Goal: Use online tool/utility: Use online tool/utility

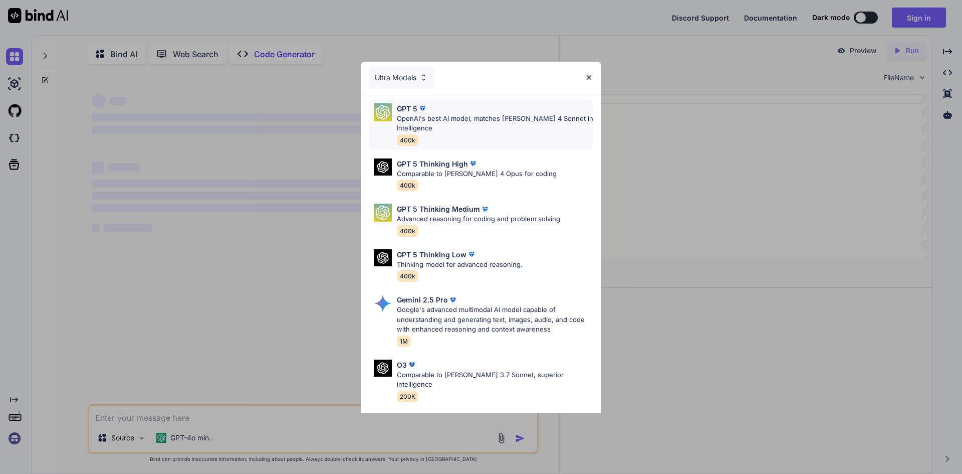
scroll to position [4, 0]
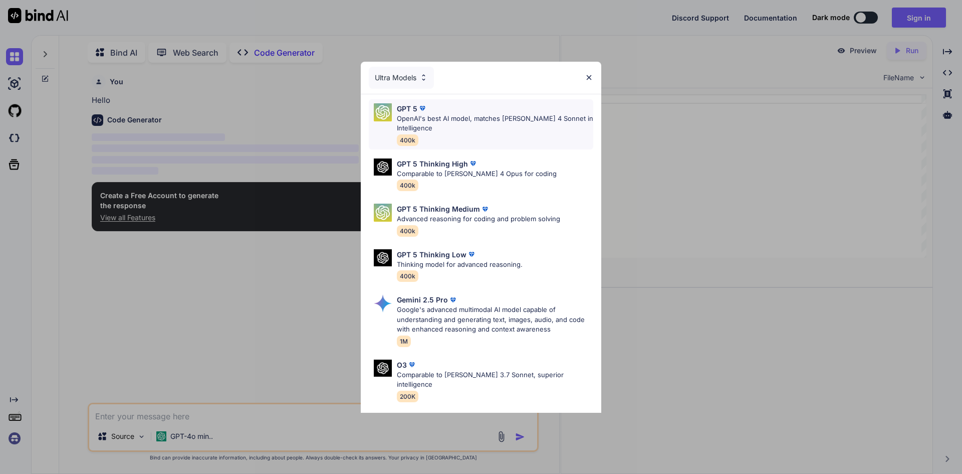
click at [431, 129] on p "OpenAI's best AI model, matches [PERSON_NAME] 4 Sonnet in Intelligence" at bounding box center [495, 124] width 196 height 20
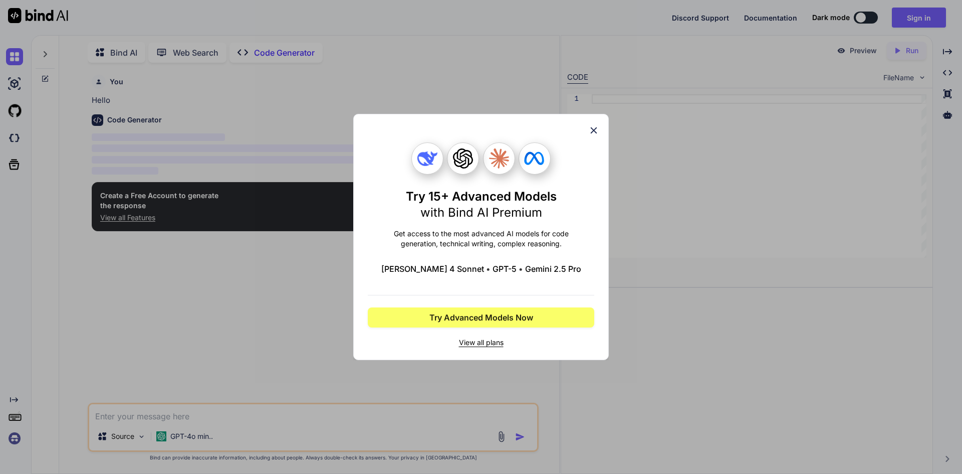
click at [592, 129] on icon at bounding box center [594, 130] width 7 height 7
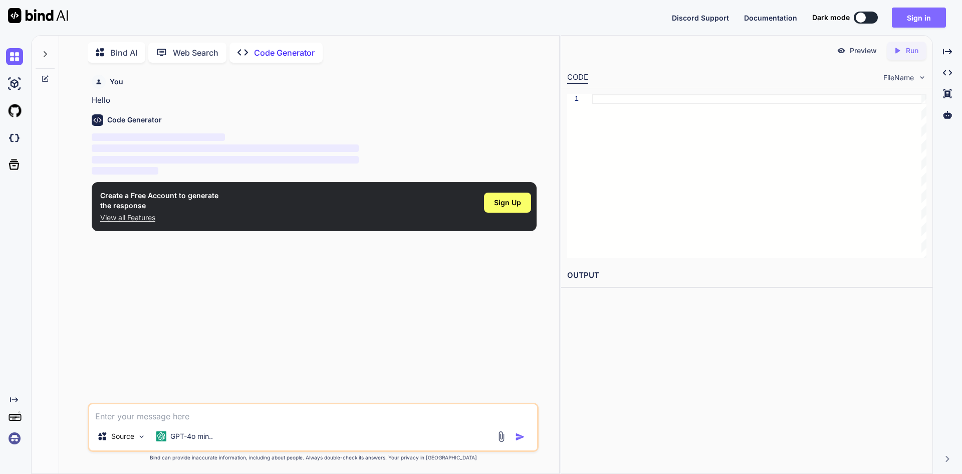
type textarea "x"
click at [919, 20] on button "Sign in" at bounding box center [919, 18] width 54 height 20
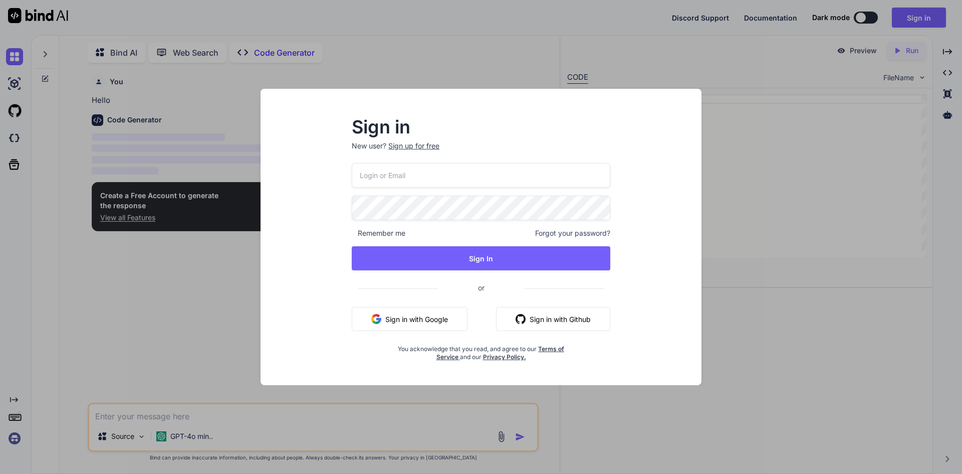
click at [397, 179] on input "email" at bounding box center [481, 175] width 259 height 25
type input "[EMAIL_ADDRESS][DOMAIN_NAME]"
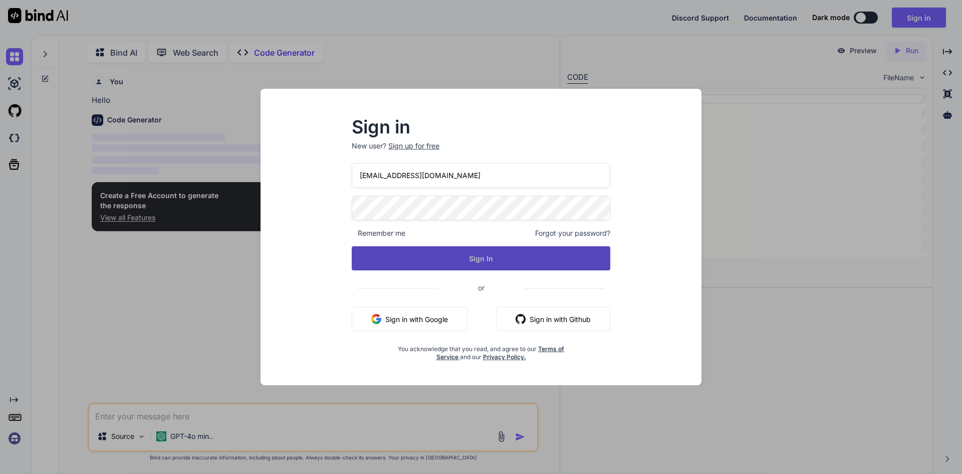
click at [481, 261] on button "Sign In" at bounding box center [481, 258] width 259 height 24
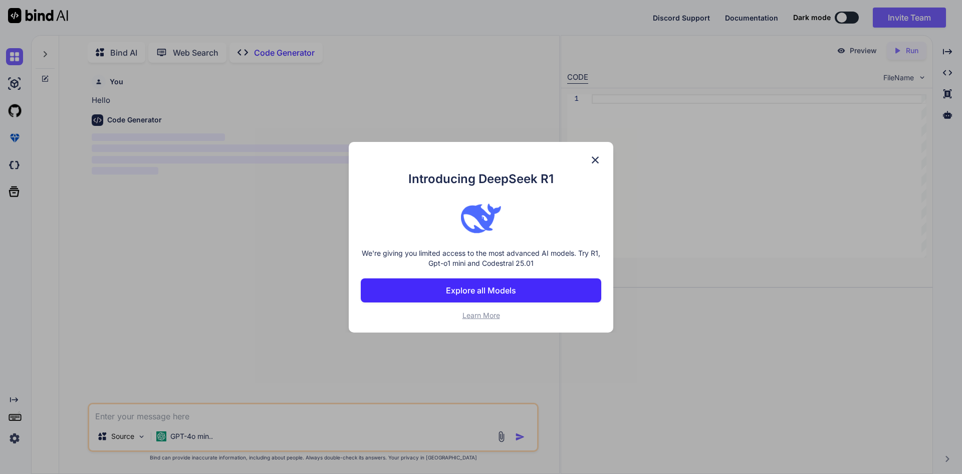
click at [501, 285] on p "Explore all Models" at bounding box center [481, 290] width 70 height 12
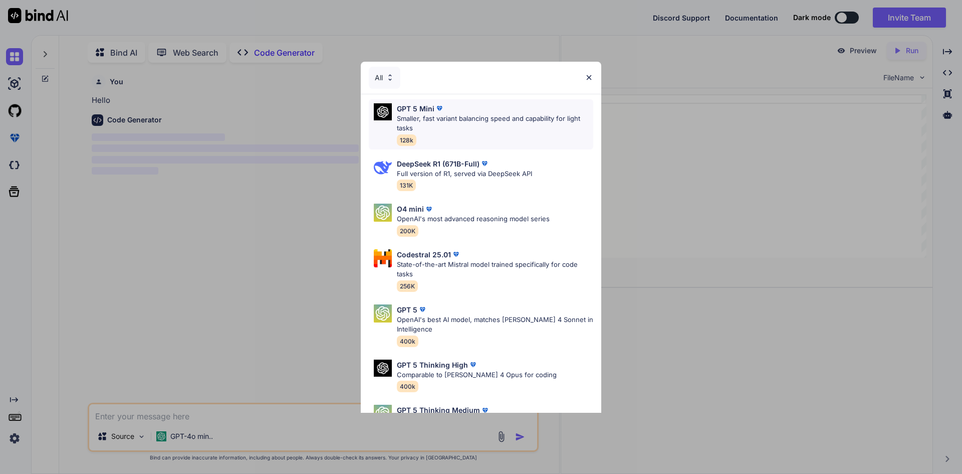
click at [424, 107] on p "GPT 5 Mini" at bounding box center [416, 108] width 38 height 11
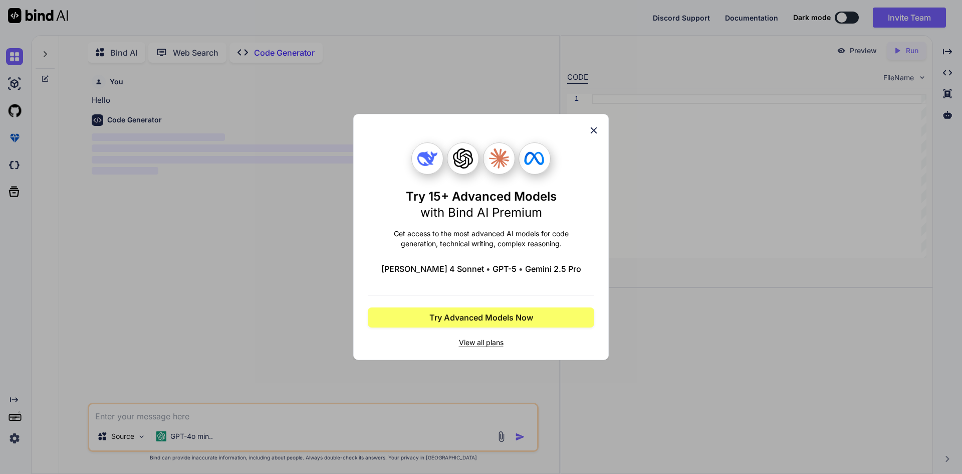
click at [592, 131] on icon at bounding box center [593, 130] width 11 height 11
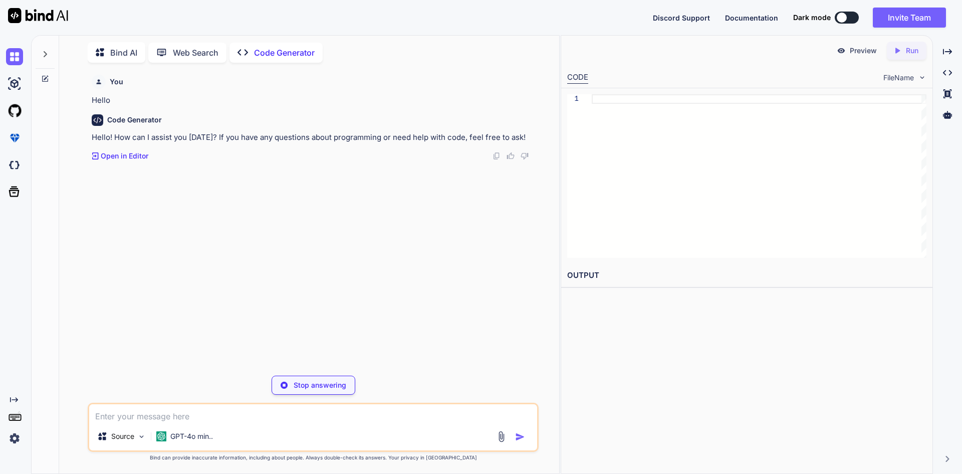
type textarea "x"
click at [177, 418] on textarea at bounding box center [313, 413] width 448 height 18
paste textarea "<?xml version="1.0" encoding="UTF-8"?> <!DOCTYPE suite SYSTEM "[URL][DOMAIN_NAM…"
type textarea "<?xml version="1.0" encoding="UTF-8"?> <!DOCTYPE suite SYSTEM "[URL][DOMAIN_NAM…"
type textarea "x"
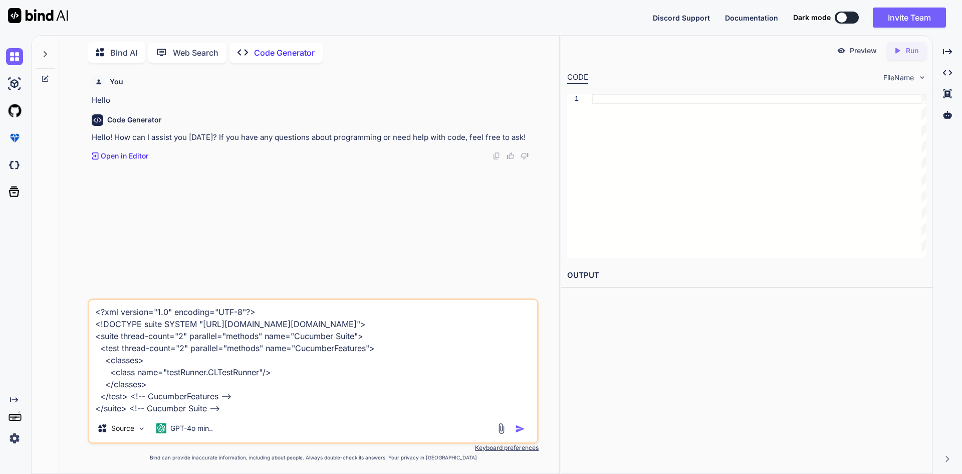
type textarea "<?xml version="1.0" encoding="UTF-8"?> <!DOCTYPE suite SYSTEM "[URL][DOMAIN_NAM…"
type textarea "x"
type textarea "<?xml version="1.0" encoding="UTF-8"?> <!DOCTYPE suite SYSTEM "[URL][DOMAIN_NAM…"
type textarea "x"
type textarea "<?xml version="1.0" encoding="UTF-8"?> <!DOCTYPE suite SYSTEM "[URL][DOMAIN_NAM…"
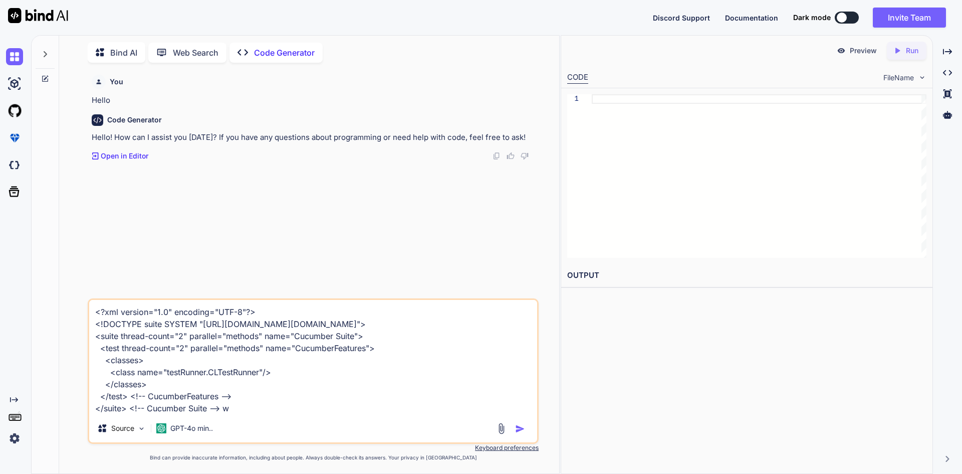
type textarea "x"
type textarea "<?xml version="1.0" encoding="UTF-8"?> <!DOCTYPE suite SYSTEM "[URL][DOMAIN_NAM…"
type textarea "x"
type textarea "<?xml version="1.0" encoding="UTF-8"?> <!DOCTYPE suite SYSTEM "[URL][DOMAIN_NAM…"
type textarea "x"
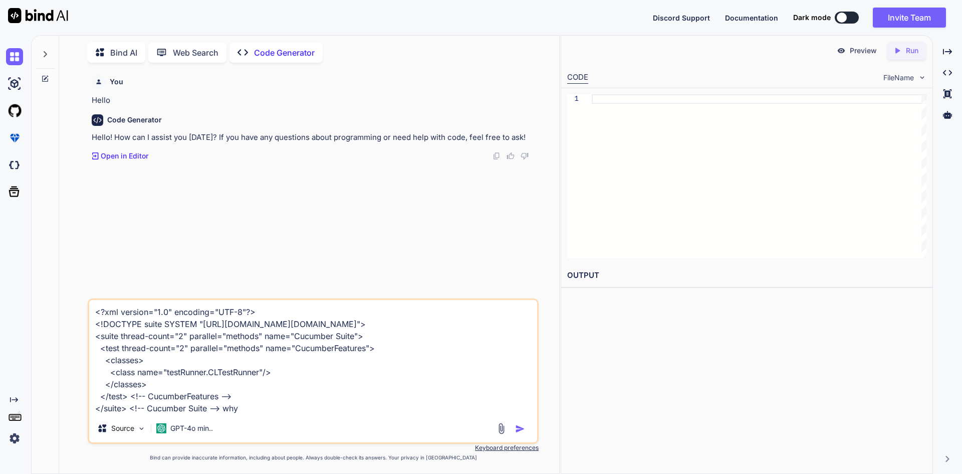
type textarea "<?xml version="1.0" encoding="UTF-8"?> <!DOCTYPE suite SYSTEM "[URL][DOMAIN_NAM…"
type textarea "x"
type textarea "<?xml version="1.0" encoding="UTF-8"?> <!DOCTYPE suite SYSTEM "[URL][DOMAIN_NAM…"
type textarea "x"
type textarea "<?xml version="1.0" encoding="UTF-8"?> <!DOCTYPE suite SYSTEM "[URL][DOMAIN_NAM…"
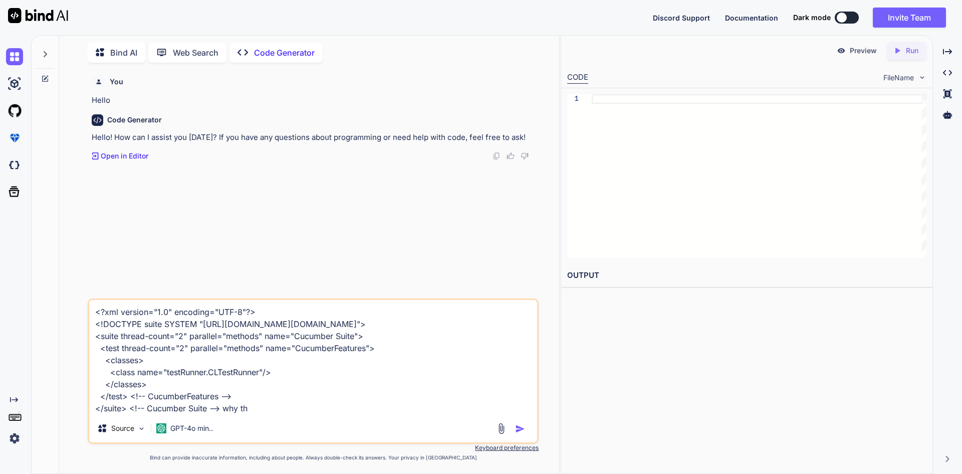
type textarea "x"
type textarea "<?xml version="1.0" encoding="UTF-8"?> <!DOCTYPE suite SYSTEM "[URL][DOMAIN_NAM…"
type textarea "x"
type textarea "<?xml version="1.0" encoding="UTF-8"?> <!DOCTYPE suite SYSTEM "[URL][DOMAIN_NAM…"
type textarea "x"
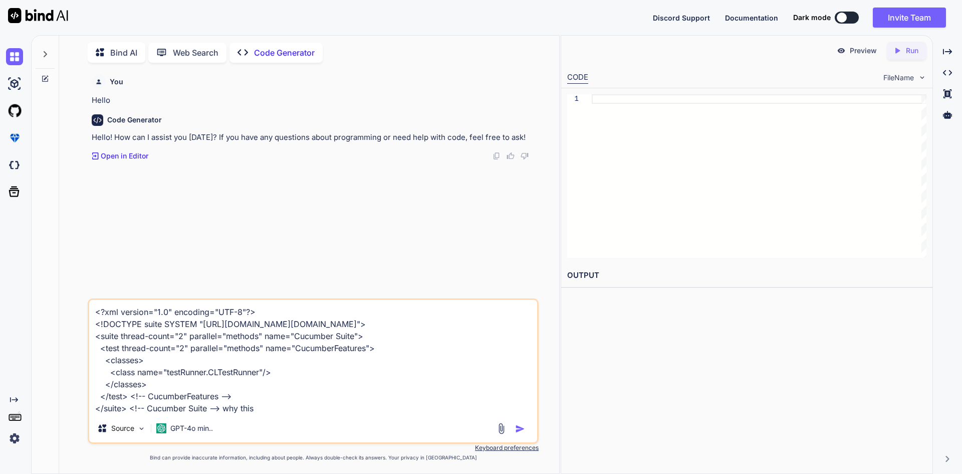
type textarea "<?xml version="1.0" encoding="UTF-8"?> <!DOCTYPE suite SYSTEM "[URL][DOMAIN_NAM…"
type textarea "x"
type textarea "<?xml version="1.0" encoding="UTF-8"?> <!DOCTYPE suite SYSTEM "[URL][DOMAIN_NAM…"
type textarea "x"
type textarea "<?xml version="1.0" encoding="UTF-8"?> <!DOCTYPE suite SYSTEM "[URL][DOMAIN_NAM…"
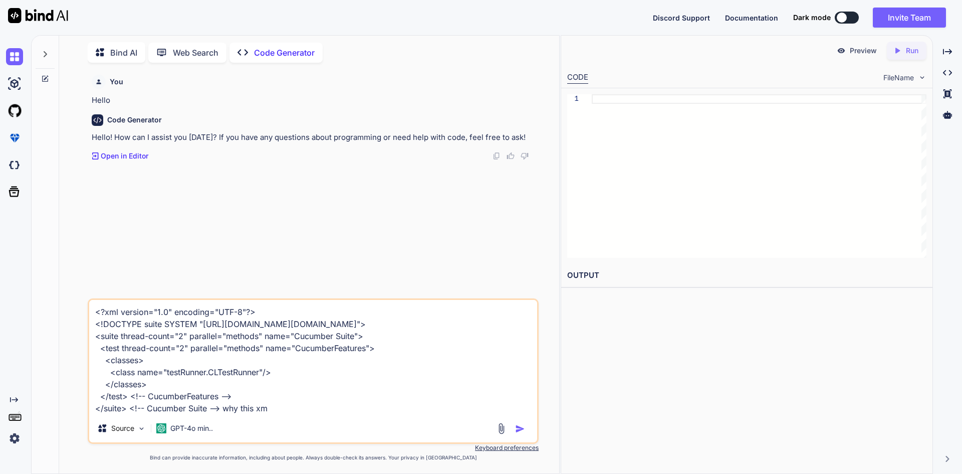
type textarea "x"
type textarea "<?xml version="1.0" encoding="UTF-8"?> <!DOCTYPE suite SYSTEM "[URL][DOMAIN_NAM…"
type textarea "x"
type textarea "<?xml version="1.0" encoding="UTF-8"?> <!DOCTYPE suite SYSTEM "[URL][DOMAIN_NAM…"
type textarea "x"
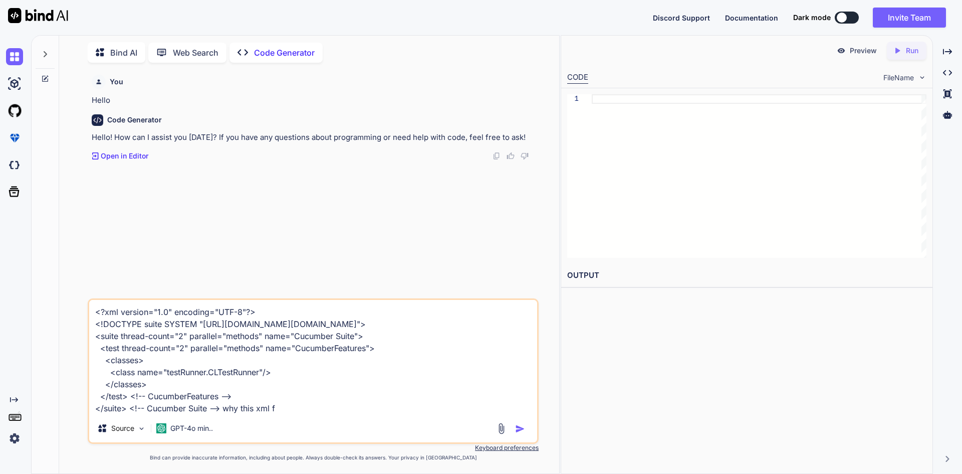
type textarea "<?xml version="1.0" encoding="UTF-8"?> <!DOCTYPE suite SYSTEM "[URL][DOMAIN_NAM…"
type textarea "x"
type textarea "<?xml version="1.0" encoding="UTF-8"?> <!DOCTYPE suite SYSTEM "[URL][DOMAIN_NAM…"
type textarea "x"
type textarea "<?xml version="1.0" encoding="UTF-8"?> <!DOCTYPE suite SYSTEM "[URL][DOMAIN_NAM…"
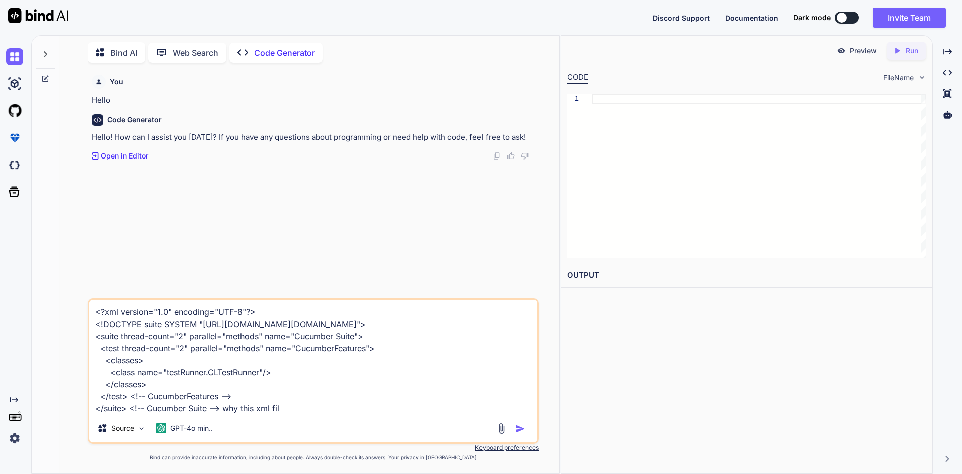
type textarea "x"
type textarea "<?xml version="1.0" encoding="UTF-8"?> <!DOCTYPE suite SYSTEM "[URL][DOMAIN_NAM…"
type textarea "x"
type textarea "<?xml version="1.0" encoding="UTF-8"?> <!DOCTYPE suite SYSTEM "[URL][DOMAIN_NAM…"
type textarea "x"
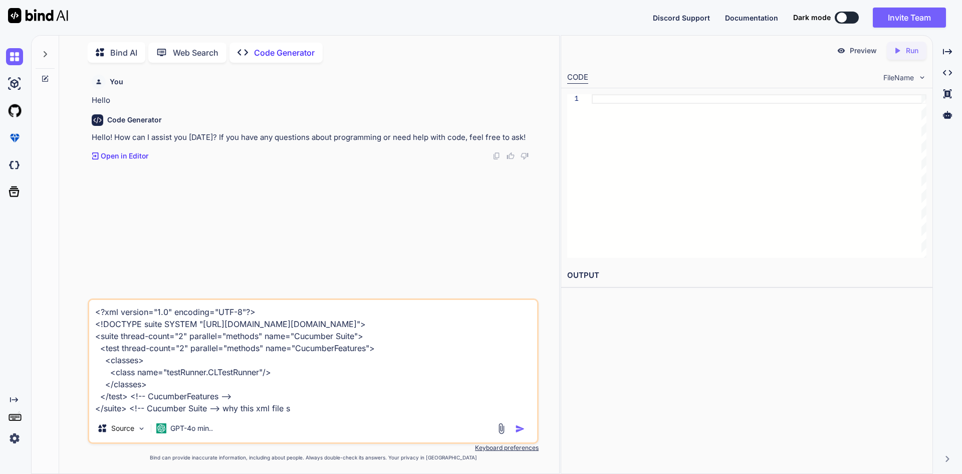
type textarea "<?xml version="1.0" encoding="UTF-8"?> <!DOCTYPE suite SYSTEM "[URL][DOMAIN_NAM…"
type textarea "x"
type textarea "<?xml version="1.0" encoding="UTF-8"?> <!DOCTYPE suite SYSTEM "[URL][DOMAIN_NAM…"
type textarea "x"
type textarea "<?xml version="1.0" encoding="UTF-8"?> <!DOCTYPE suite SYSTEM "[URL][DOMAIN_NAM…"
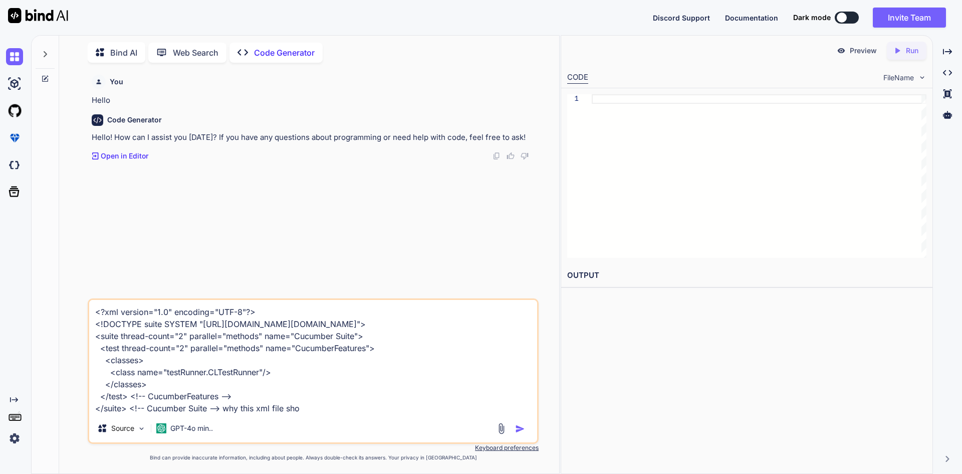
type textarea "x"
type textarea "<?xml version="1.0" encoding="UTF-8"?> <!DOCTYPE suite SYSTEM "[URL][DOMAIN_NAM…"
type textarea "x"
type textarea "<?xml version="1.0" encoding="UTF-8"?> <!DOCTYPE suite SYSTEM "[URL][DOMAIN_NAM…"
type textarea "x"
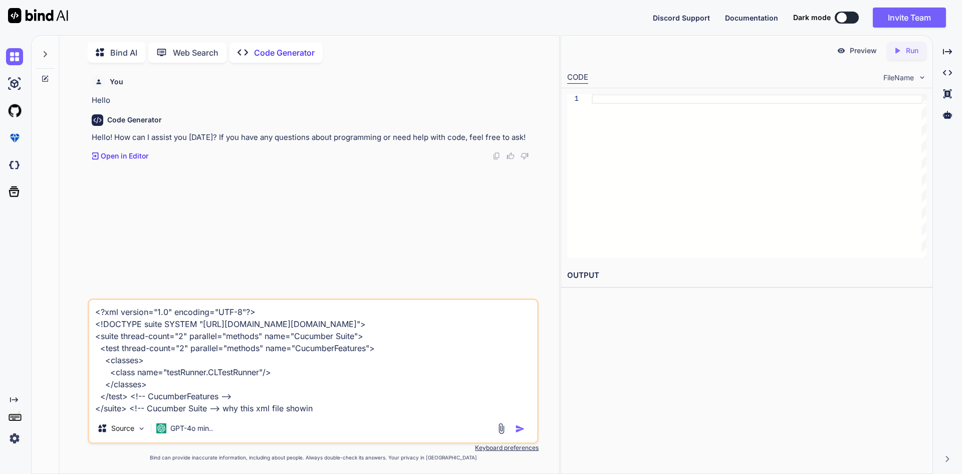
type textarea "<?xml version="1.0" encoding="UTF-8"?> <!DOCTYPE suite SYSTEM "[URL][DOMAIN_NAM…"
type textarea "x"
type textarea "<?xml version="1.0" encoding="UTF-8"?> <!DOCTYPE suite SYSTEM "[URL][DOMAIN_NAM…"
type textarea "x"
type textarea "<?xml version="1.0" encoding="UTF-8"?> <!DOCTYPE suite SYSTEM "[URL][DOMAIN_NAM…"
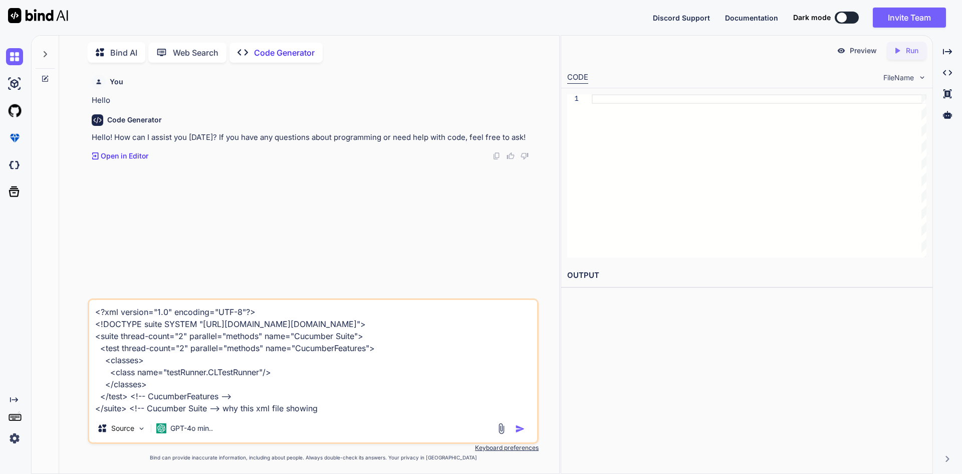
type textarea "x"
type textarea "<?xml version="1.0" encoding="UTF-8"?> <!DOCTYPE suite SYSTEM "[URL][DOMAIN_NAM…"
type textarea "x"
type textarea "<?xml version="1.0" encoding="UTF-8"?> <!DOCTYPE suite SYSTEM "[URL][DOMAIN_NAM…"
type textarea "x"
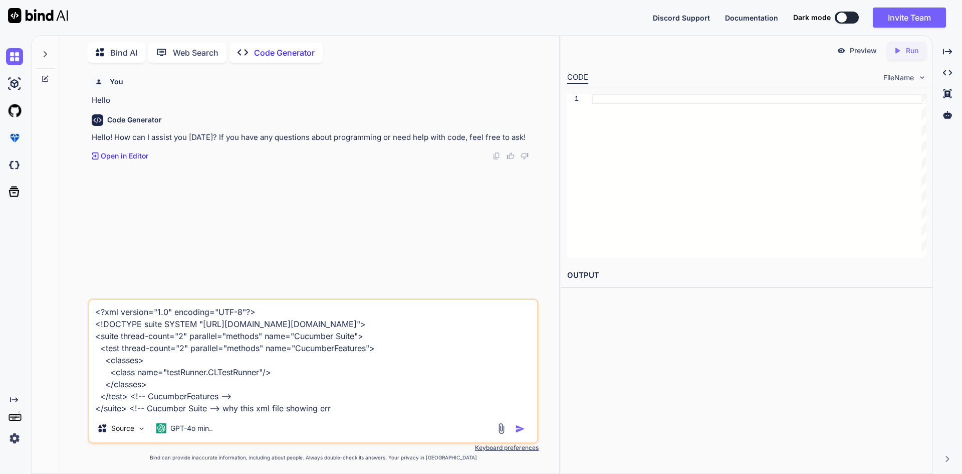
type textarea "<?xml version="1.0" encoding="UTF-8"?> <!DOCTYPE suite SYSTEM "[URL][DOMAIN_NAM…"
type textarea "x"
type textarea "<?xml version="1.0" encoding="UTF-8"?> <!DOCTYPE suite SYSTEM "[URL][DOMAIN_NAM…"
type textarea "x"
type textarea "<?xml version="1.0" encoding="UTF-8"?> <!DOCTYPE suite SYSTEM "[URL][DOMAIN_NAM…"
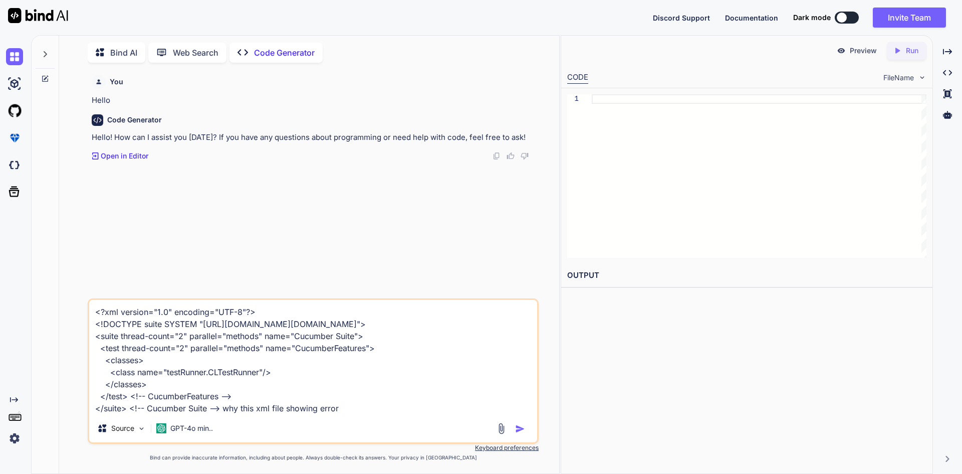
type textarea "x"
type textarea "<?xml version="1.0" encoding="UTF-8"?> <!DOCTYPE suite SYSTEM "[URL][DOMAIN_NAM…"
type textarea "x"
type textarea "<?xml version="1.0" encoding="UTF-8"?> <!DOCTYPE suite SYSTEM "[URL][DOMAIN_NAM…"
type textarea "x"
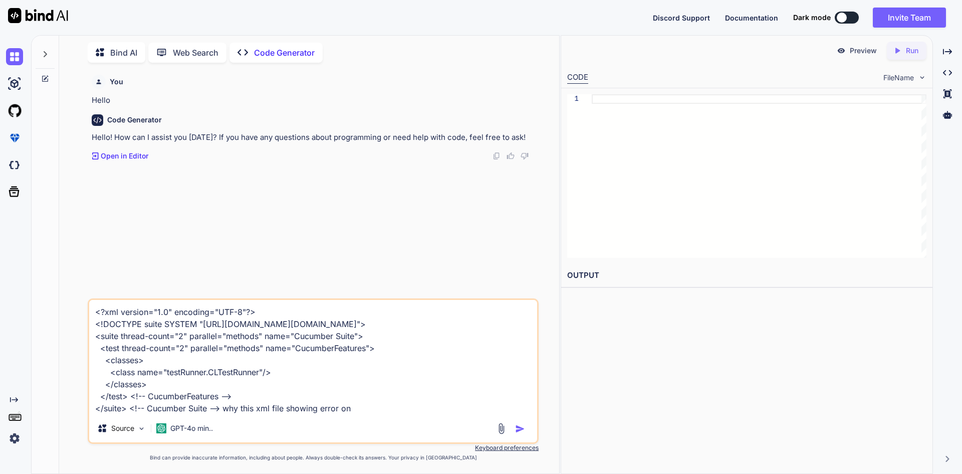
type textarea "<?xml version="1.0" encoding="UTF-8"?> <!DOCTYPE suite SYSTEM "[URL][DOMAIN_NAM…"
type textarea "x"
type textarea "<?xml version="1.0" encoding="UTF-8"?> <!DOCTYPE suite SYSTEM "[URL][DOMAIN_NAM…"
type textarea "x"
type textarea "<?xml version="1.0" encoding="UTF-8"?> <!DOCTYPE suite SYSTEM "[URL][DOMAIN_NAM…"
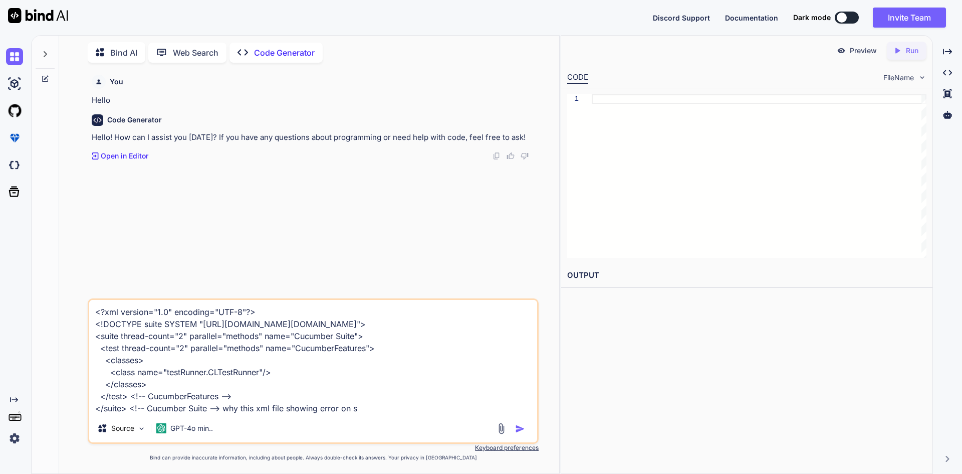
type textarea "x"
type textarea "<?xml version="1.0" encoding="UTF-8"?> <!DOCTYPE suite SYSTEM "[URL][DOMAIN_NAM…"
type textarea "x"
type textarea "<?xml version="1.0" encoding="UTF-8"?> <!DOCTYPE suite SYSTEM "[URL][DOMAIN_NAM…"
type textarea "x"
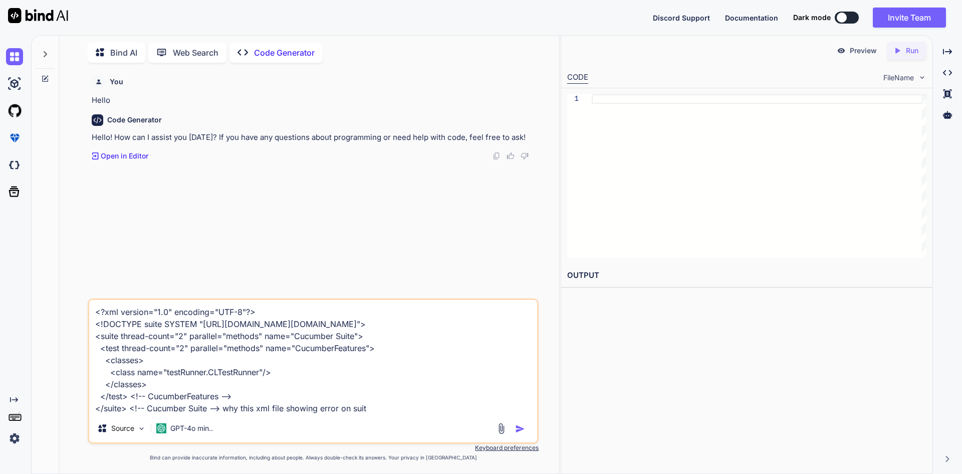
type textarea "<?xml version="1.0" encoding="UTF-8"?> <!DOCTYPE suite SYSTEM "[URL][DOMAIN_NAM…"
type textarea "x"
type textarea "<?xml version="1.0" encoding="UTF-8"?> <!DOCTYPE suite SYSTEM "[URL][DOMAIN_NAM…"
type textarea "x"
type textarea "<?xml version="1.0" encoding="UTF-8"?> <!DOCTYPE suite SYSTEM "[URL][DOMAIN_NAM…"
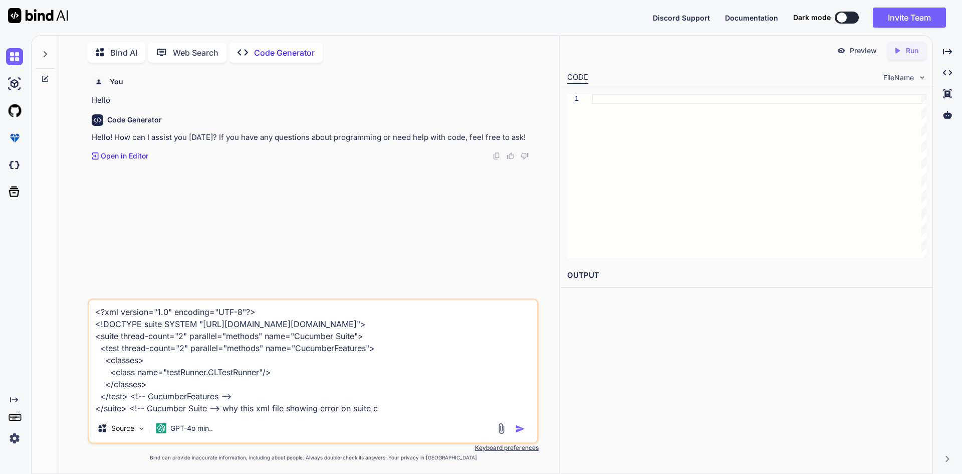
type textarea "x"
type textarea "<?xml version="1.0" encoding="UTF-8"?> <!DOCTYPE suite SYSTEM "[URL][DOMAIN_NAM…"
type textarea "x"
type textarea "<?xml version="1.0" encoding="UTF-8"?> <!DOCTYPE suite SYSTEM "[URL][DOMAIN_NAM…"
type textarea "x"
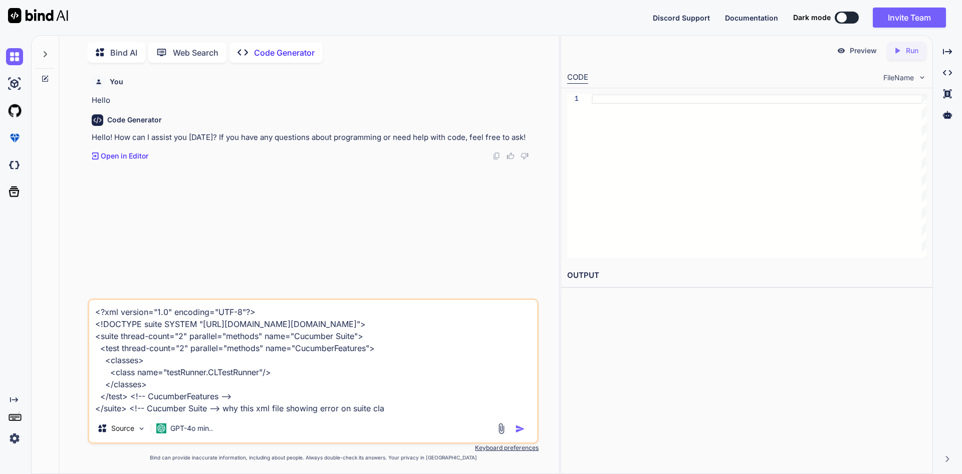
type textarea "<?xml version="1.0" encoding="UTF-8"?> <!DOCTYPE suite SYSTEM "[URL][DOMAIN_NAM…"
type textarea "x"
type textarea "<?xml version="1.0" encoding="UTF-8"?> <!DOCTYPE suite SYSTEM "[URL][DOMAIN_NAM…"
type textarea "x"
type textarea "<?xml version="1.0" encoding="UTF-8"?> <!DOCTYPE suite SYSTEM "[URL][DOMAIN_NAM…"
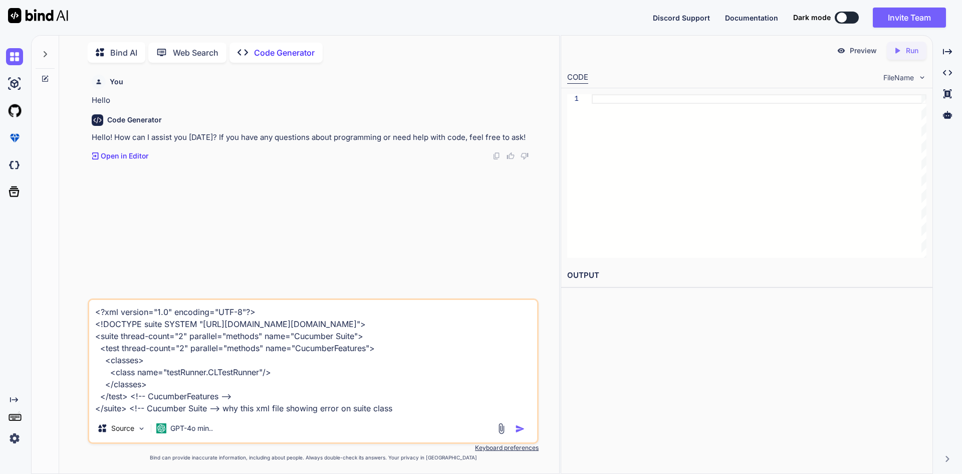
type textarea "x"
type textarea "<?xml version="1.0" encoding="UTF-8"?> <!DOCTYPE suite SYSTEM "[URL][DOMAIN_NAM…"
type textarea "x"
type textarea "<?xml version="1.0" encoding="UTF-8"?> <!DOCTYPE suite SYSTEM "[URL][DOMAIN_NAM…"
type textarea "x"
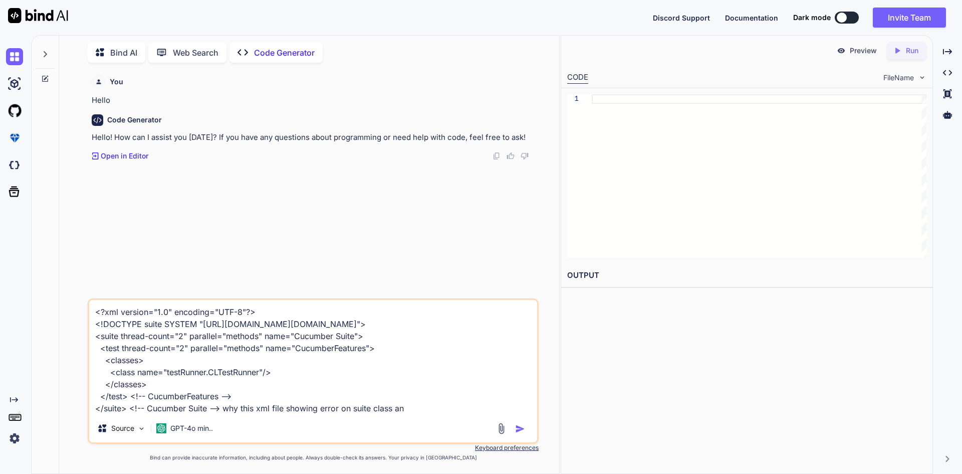
type textarea "<?xml version="1.0" encoding="UTF-8"?> <!DOCTYPE suite SYSTEM "[URL][DOMAIN_NAM…"
type textarea "x"
type textarea "<?xml version="1.0" encoding="UTF-8"?> <!DOCTYPE suite SYSTEM "[URL][DOMAIN_NAM…"
type textarea "x"
type textarea "<?xml version="1.0" encoding="UTF-8"?> <!DOCTYPE suite SYSTEM "[URL][DOMAIN_NAM…"
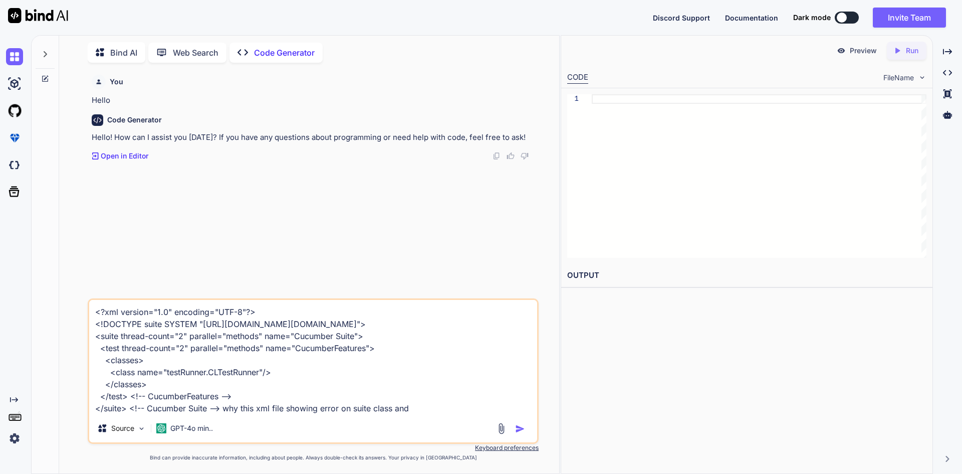
type textarea "x"
type textarea "<?xml version="1.0" encoding="UTF-8"?> <!DOCTYPE suite SYSTEM "[URL][DOMAIN_NAM…"
type textarea "x"
type textarea "<?xml version="1.0" encoding="UTF-8"?> <!DOCTYPE suite SYSTEM "[URL][DOMAIN_NAM…"
type textarea "x"
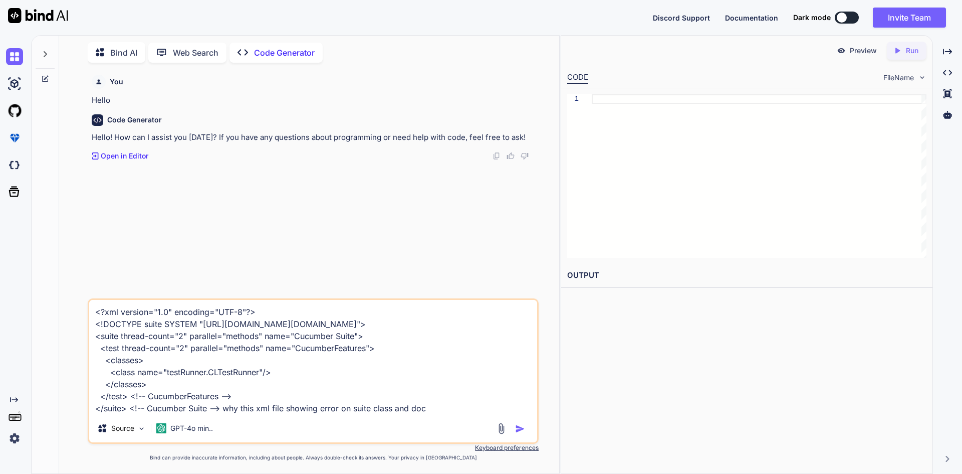
type textarea "<?xml version="1.0" encoding="UTF-8"?> <!DOCTYPE suite SYSTEM "[URL][DOMAIN_NAM…"
type textarea "x"
type textarea "<?xml version="1.0" encoding="UTF-8"?> <!DOCTYPE suite SYSTEM "[URL][DOMAIN_NAM…"
type textarea "x"
type textarea "<?xml version="1.0" encoding="UTF-8"?> <!DOCTYPE suite SYSTEM "[URL][DOMAIN_NAM…"
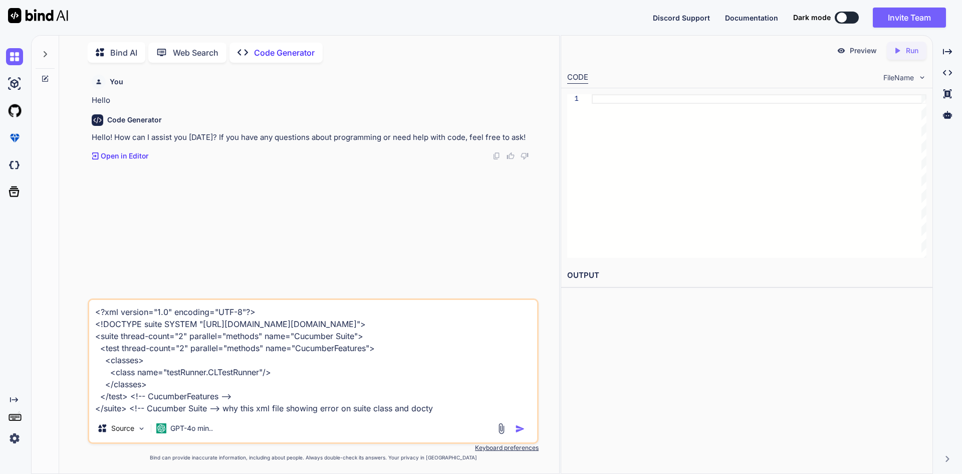
type textarea "x"
type textarea "<?xml version="1.0" encoding="UTF-8"?> <!DOCTYPE suite SYSTEM "[URL][DOMAIN_NAM…"
type textarea "x"
type textarea "<?xml version="1.0" encoding="UTF-8"?> <!DOCTYPE suite SYSTEM "[URL][DOMAIN_NAM…"
type textarea "x"
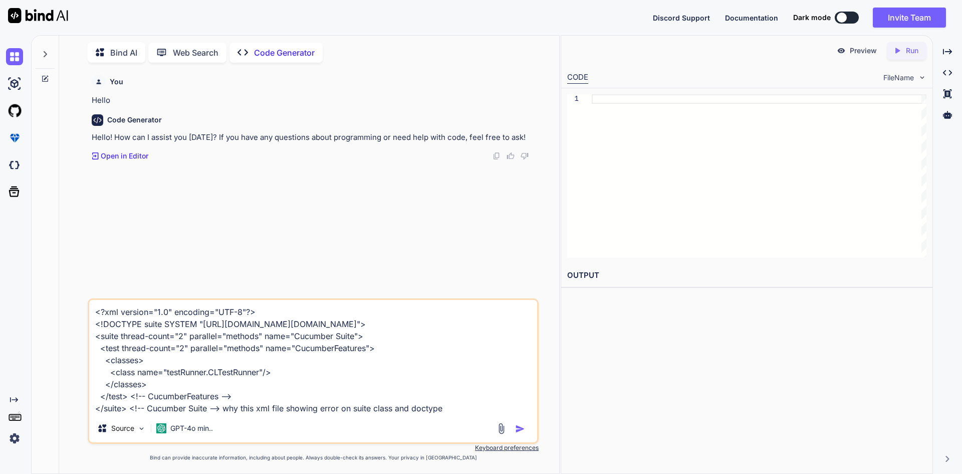
type textarea "<?xml version="1.0" encoding="UTF-8"?> <!DOCTYPE suite SYSTEM "[URL][DOMAIN_NAM…"
type textarea "x"
type textarea "<?xml version="1.0" encoding="UTF-8"?> <!DOCTYPE suite SYSTEM "[URL][DOMAIN_NAM…"
type textarea "x"
type textarea "<?xml version="1.0" encoding="UTF-8"?> <!DOCTYPE suite SYSTEM "[URL][DOMAIN_NAM…"
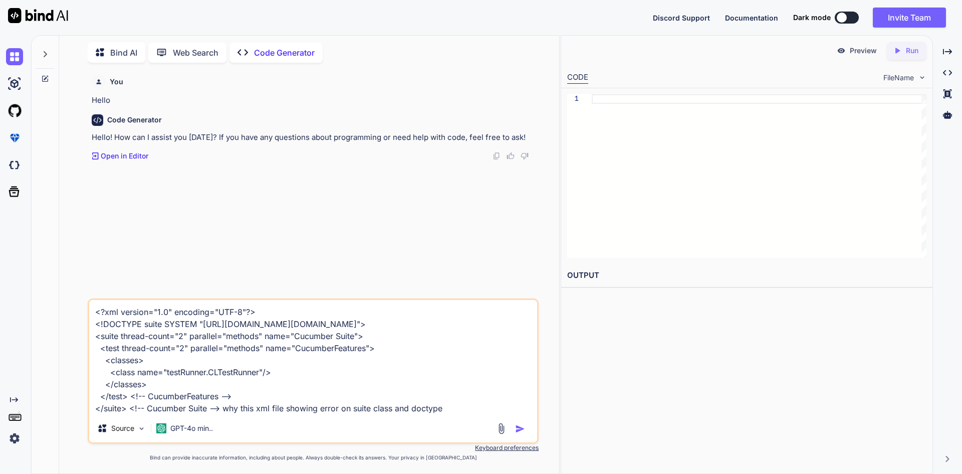
type textarea "x"
type textarea "<?xml version="1.0" encoding="UTF-8"?> <!DOCTYPE suite SYSTEM "[URL][DOMAIN_NAM…"
type textarea "x"
type textarea "<?xml version="1.0" encoding="UTF-8"?> <!DOCTYPE suite SYSTEM "[URL][DOMAIN_NAM…"
type textarea "x"
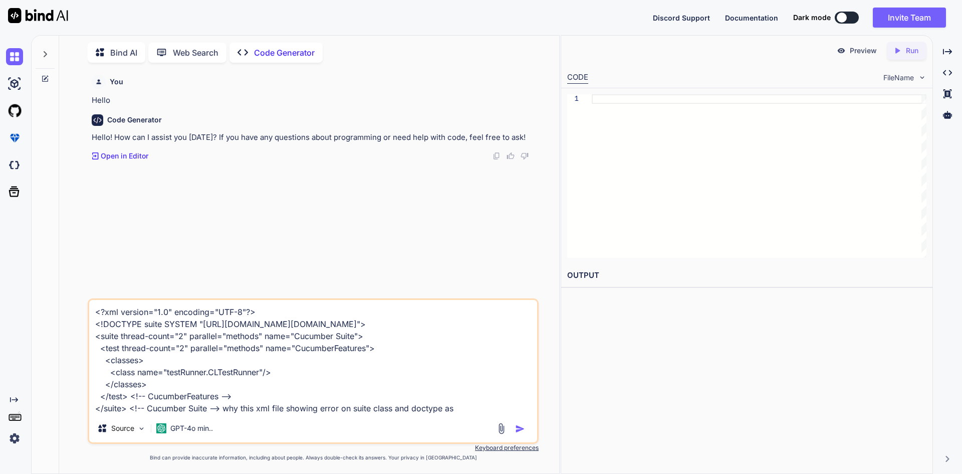
type textarea "<?xml version="1.0" encoding="UTF-8"?> <!DOCTYPE suite SYSTEM "[URL][DOMAIN_NAM…"
type textarea "x"
type textarea "<?xml version="1.0" encoding="UTF-8"?> <!DOCTYPE suite SYSTEM "[URL][DOMAIN_NAM…"
type textarea "x"
type textarea "<?xml version="1.0" encoding="UTF-8"?> <!DOCTYPE suite SYSTEM "[URL][DOMAIN_NAM…"
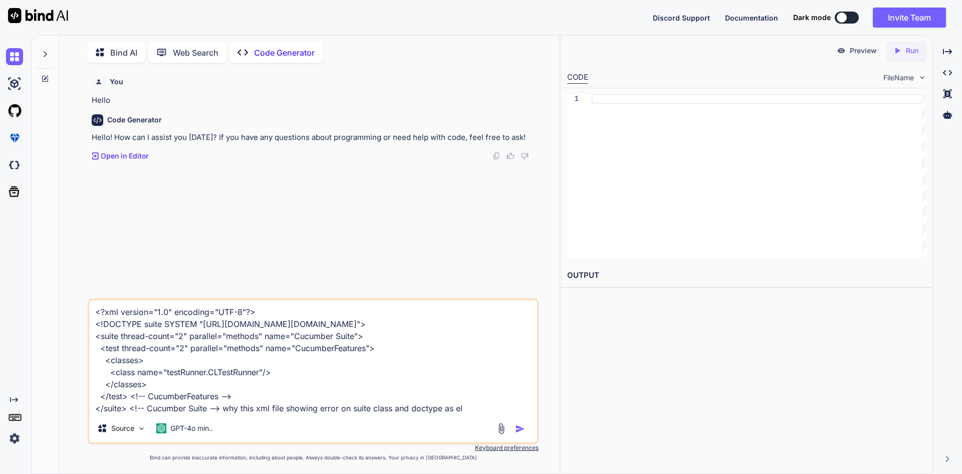
type textarea "x"
type textarea "<?xml version="1.0" encoding="UTF-8"?> <!DOCTYPE suite SYSTEM "[URL][DOMAIN_NAM…"
type textarea "x"
type textarea "<?xml version="1.0" encoding="UTF-8"?> <!DOCTYPE suite SYSTEM "[URL][DOMAIN_NAM…"
type textarea "x"
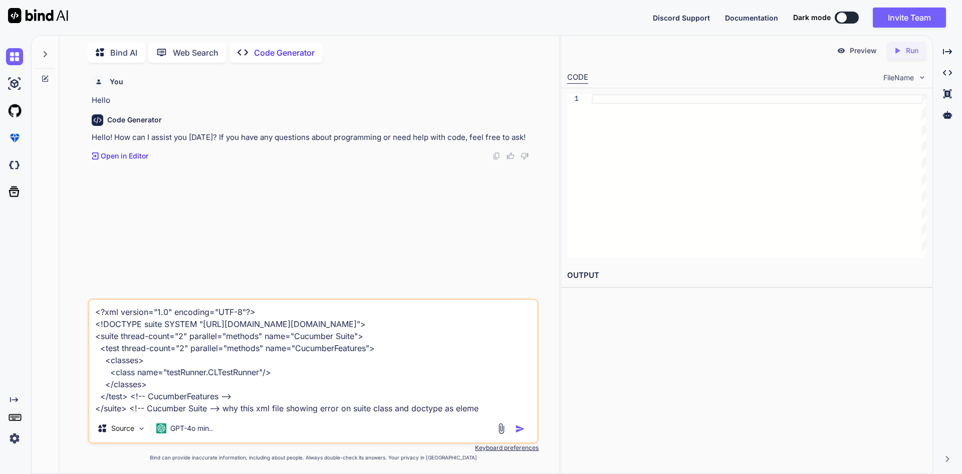
type textarea "<?xml version="1.0" encoding="UTF-8"?> <!DOCTYPE suite SYSTEM "[URL][DOMAIN_NAM…"
type textarea "x"
type textarea "<?xml version="1.0" encoding="UTF-8"?> <!DOCTYPE suite SYSTEM "[URL][DOMAIN_NAM…"
type textarea "x"
type textarea "<?xml version="1.0" encoding="UTF-8"?> <!DOCTYPE suite SYSTEM "[URL][DOMAIN_NAM…"
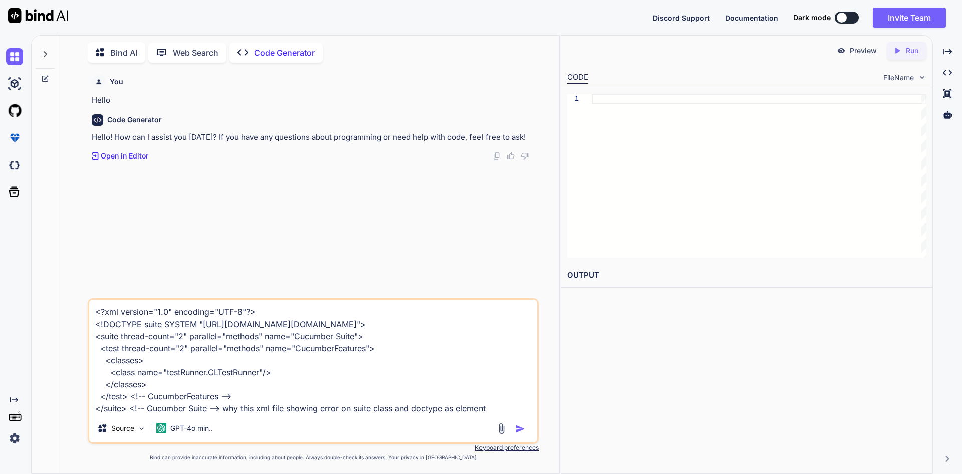
type textarea "x"
type textarea "<?xml version="1.0" encoding="UTF-8"?> <!DOCTYPE suite SYSTEM "[URL][DOMAIN_NAM…"
type textarea "x"
type textarea "<?xml version="1.0" encoding="UTF-8"?> <!DOCTYPE suite SYSTEM "[URL][DOMAIN_NAM…"
type textarea "x"
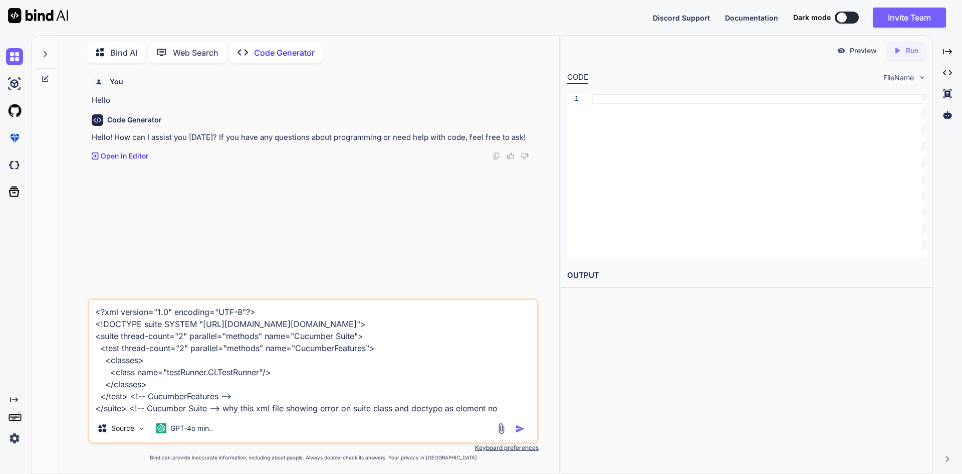
type textarea "<?xml version="1.0" encoding="UTF-8"?> <!DOCTYPE suite SYSTEM "[URL][DOMAIN_NAM…"
type textarea "x"
type textarea "<?xml version="1.0" encoding="UTF-8"?> <!DOCTYPE suite SYSTEM "[URL][DOMAIN_NAM…"
type textarea "x"
type textarea "<?xml version="1.0" encoding="UTF-8"?> <!DOCTYPE suite SYSTEM "[URL][DOMAIN_NAM…"
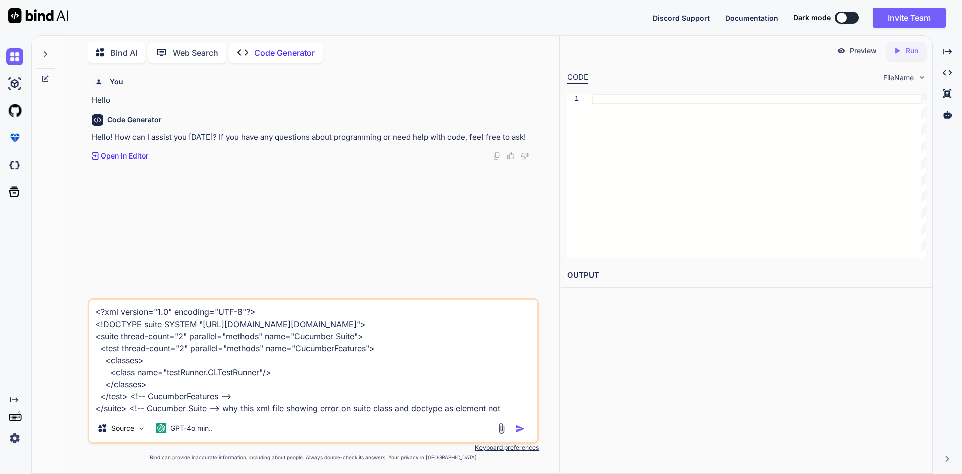
type textarea "x"
type textarea "<?xml version="1.0" encoding="UTF-8"?> <!DOCTYPE suite SYSTEM "[URL][DOMAIN_NAM…"
type textarea "x"
type textarea "<?xml version="1.0" encoding="UTF-8"?> <!DOCTYPE suite SYSTEM "[URL][DOMAIN_NAM…"
type textarea "x"
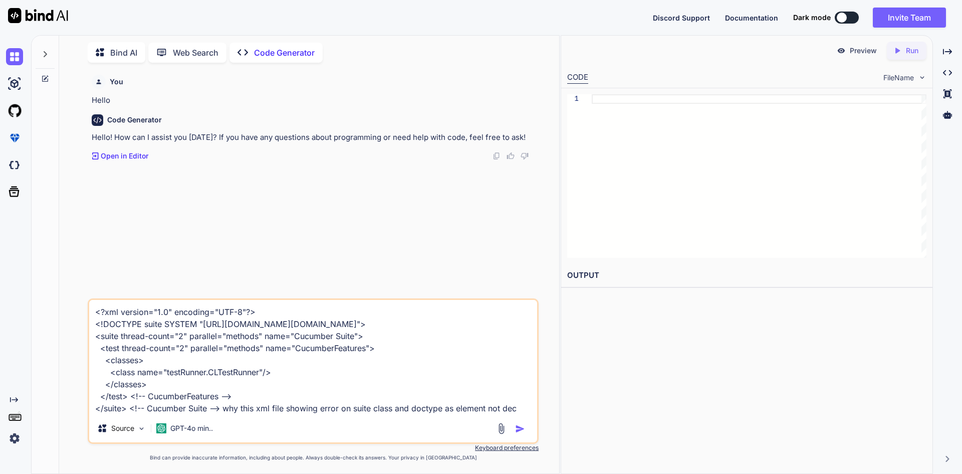
type textarea "<?xml version="1.0" encoding="UTF-8"?> <!DOCTYPE suite SYSTEM "[URL][DOMAIN_NAM…"
type textarea "x"
type textarea "<?xml version="1.0" encoding="UTF-8"?> <!DOCTYPE suite SYSTEM "[URL][DOMAIN_NAM…"
type textarea "x"
type textarea "<?xml version="1.0" encoding="UTF-8"?> <!DOCTYPE suite SYSTEM "[URL][DOMAIN_NAM…"
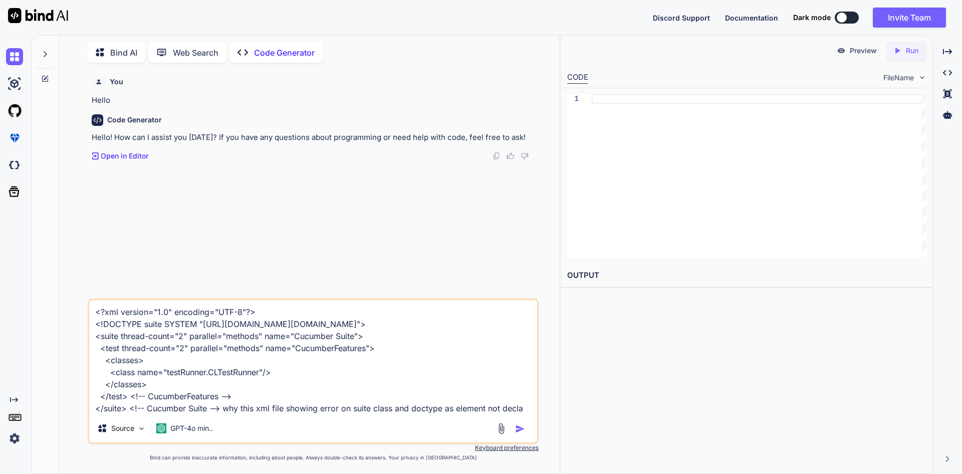
type textarea "x"
type textarea "<?xml version="1.0" encoding="UTF-8"?> <!DOCTYPE suite SYSTEM "[URL][DOMAIN_NAM…"
type textarea "x"
type textarea "<?xml version="1.0" encoding="UTF-8"?> <!DOCTYPE suite SYSTEM "[URL][DOMAIN_NAM…"
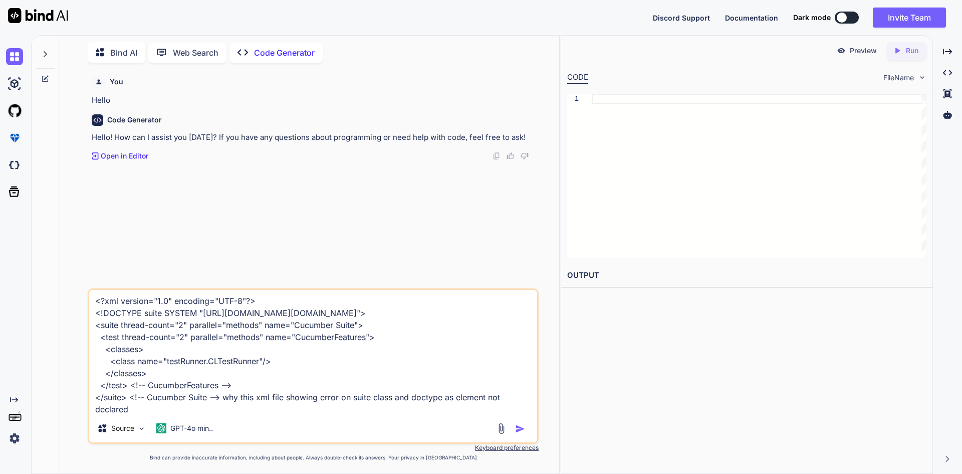
type textarea "x"
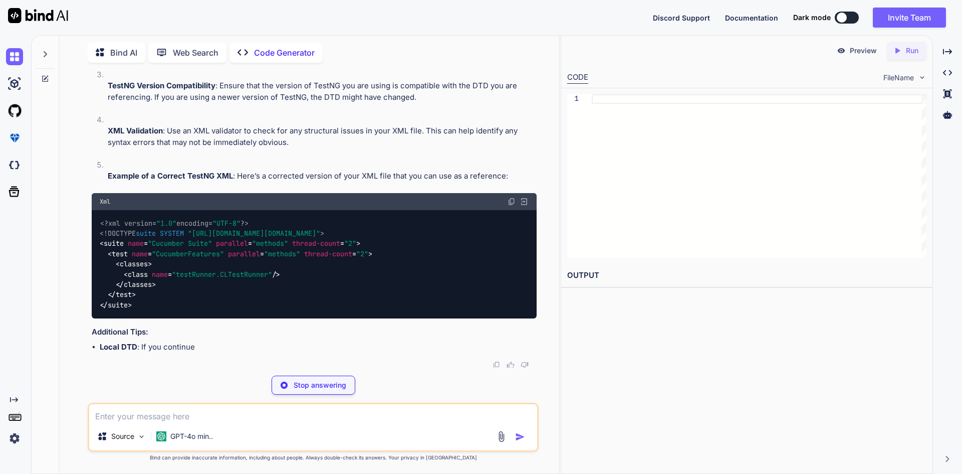
scroll to position [314, 0]
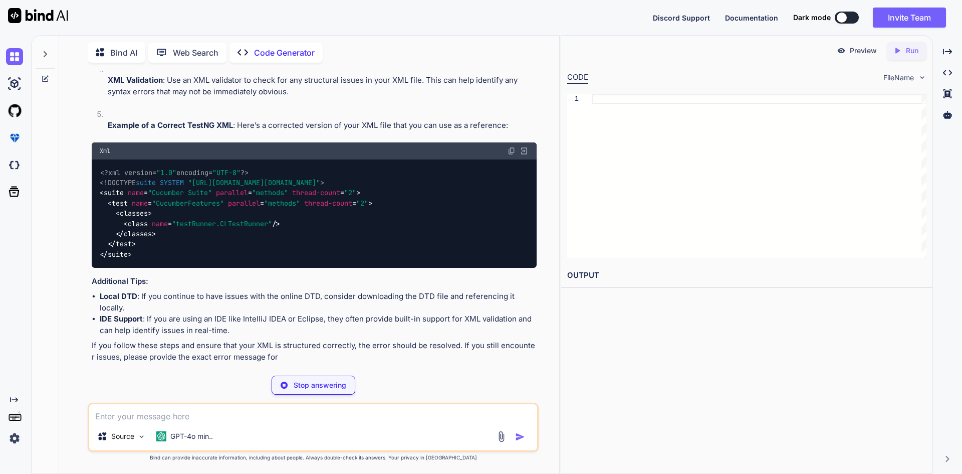
type textarea "x"
type textarea "<?xml version="1.0" encoding="UTF-8"?> <!DOCTYPE suite SYSTEM "[URL][DOMAIN_NAM…"
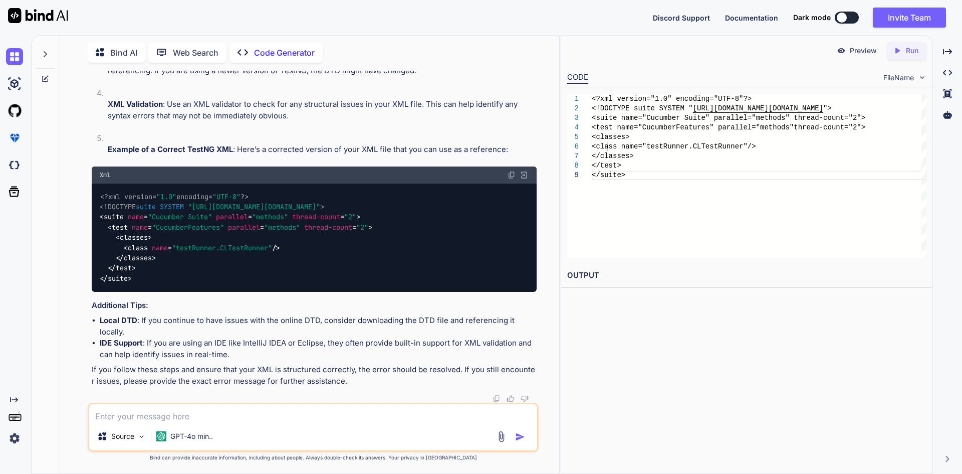
scroll to position [328, 0]
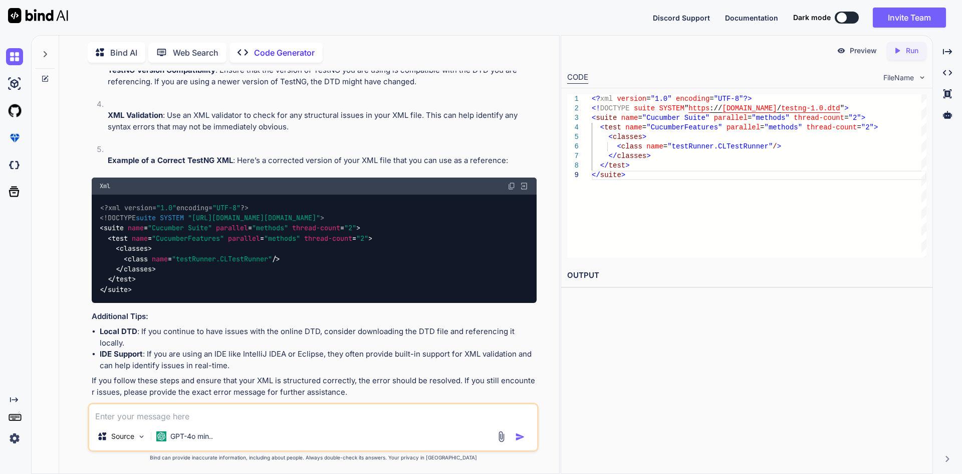
type textarea "x"
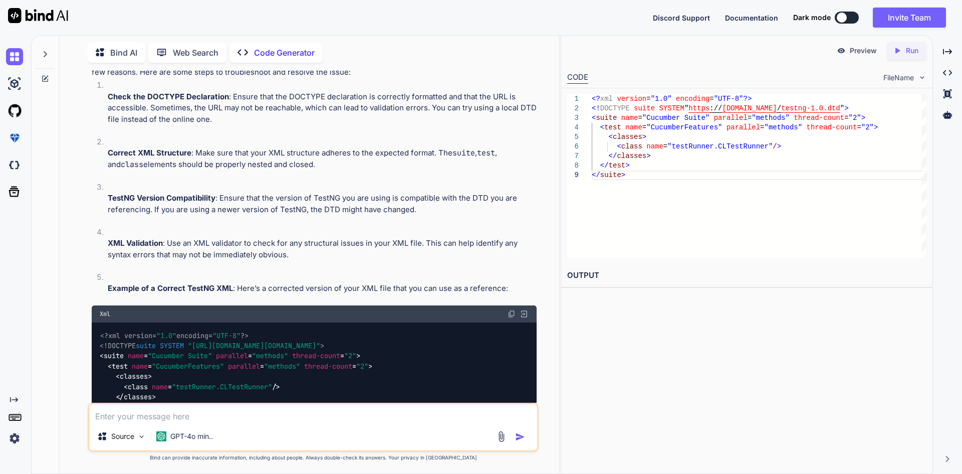
scroll to position [251, 0]
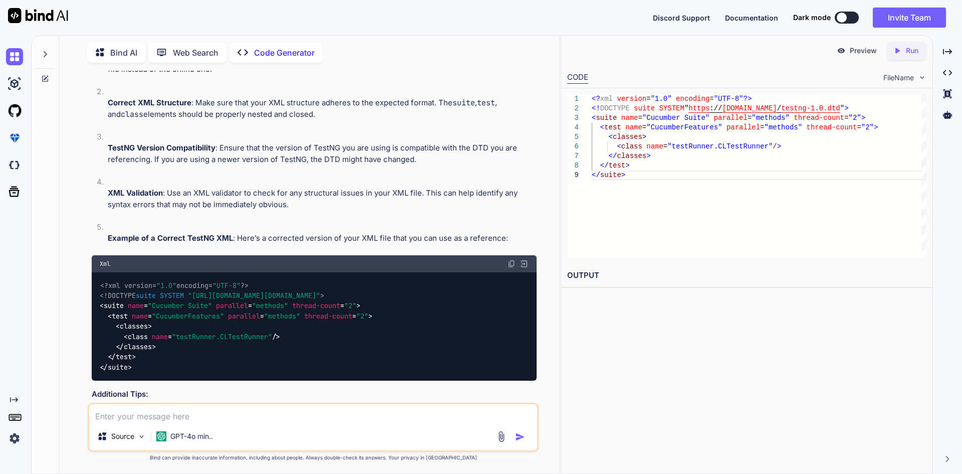
click at [512, 264] on img at bounding box center [512, 264] width 8 height 8
click at [330, 327] on div "<?xml version= "1.0" encoding= "UTF-8" ?> <!DOCTYPE suite SYSTEM "[URL][DOMAIN_…" at bounding box center [314, 326] width 445 height 108
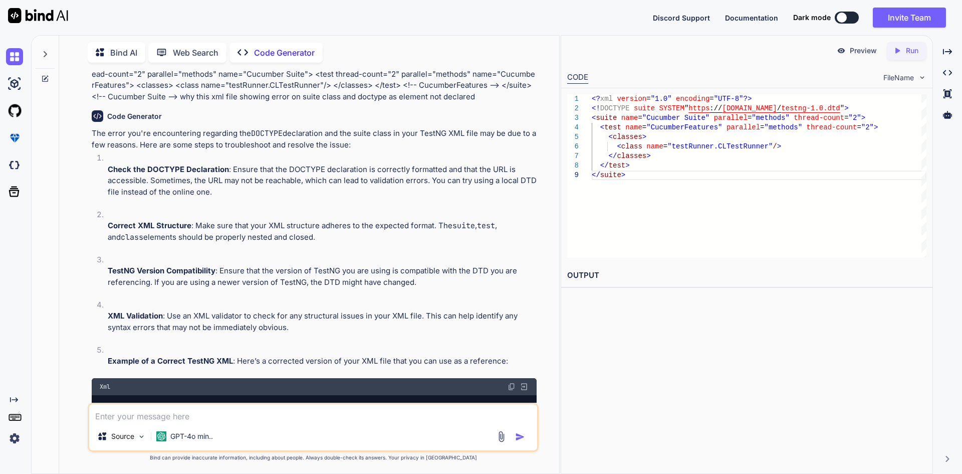
scroll to position [78, 0]
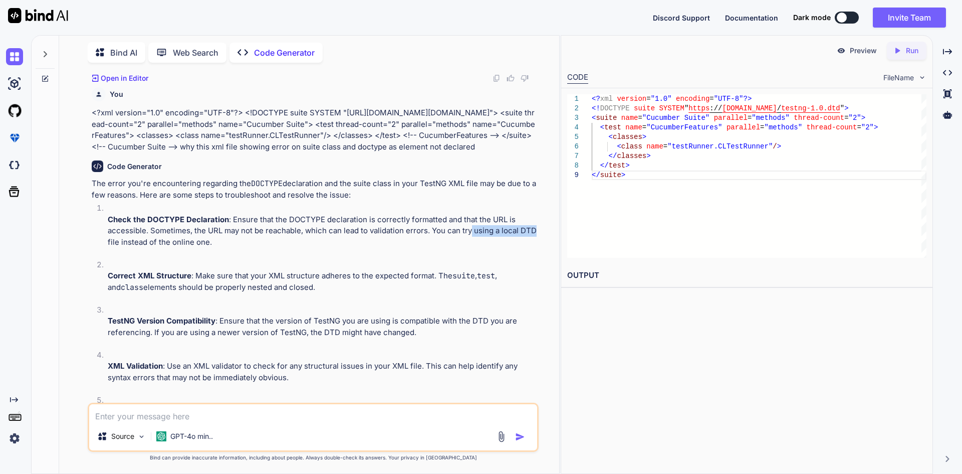
drag, startPoint x: 473, startPoint y: 231, endPoint x: 535, endPoint y: 228, distance: 62.2
click at [535, 228] on p "Check the DOCTYPE Declaration : Ensure that the DOCTYPE declaration is correctl…" at bounding box center [322, 231] width 429 height 34
copy p "using a local DTD"
click at [205, 417] on textarea at bounding box center [313, 413] width 448 height 18
paste textarea "using a local DTD"
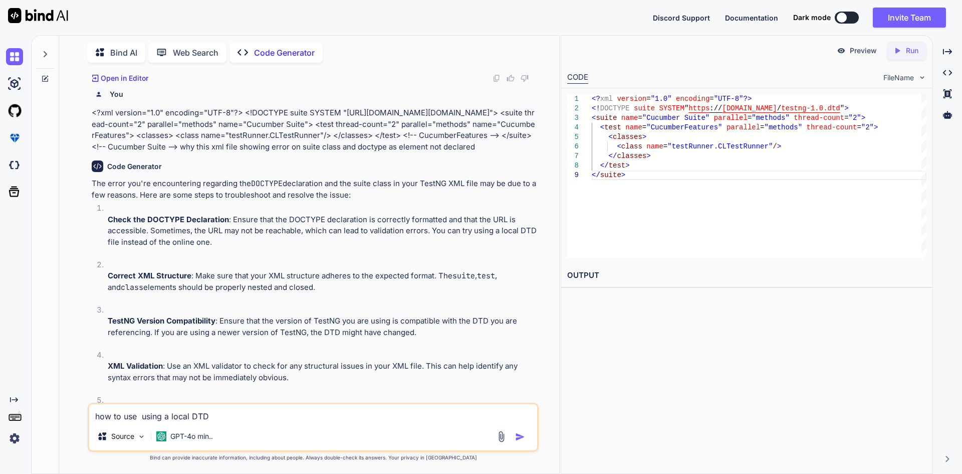
click at [164, 416] on textarea "how to use using a local DTD" at bounding box center [313, 413] width 448 height 18
type textarea "how to use a local DTD"
click at [194, 419] on textarea "how to use a local DTD" at bounding box center [313, 413] width 448 height 18
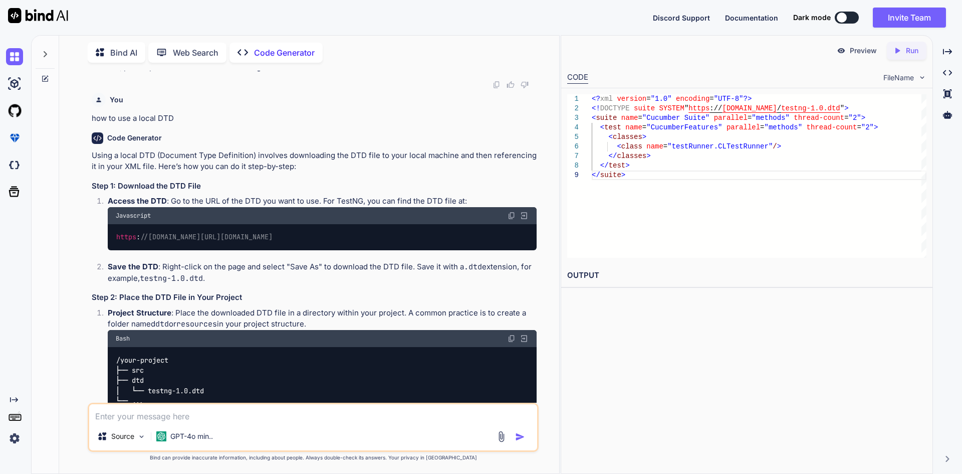
scroll to position [642, 0]
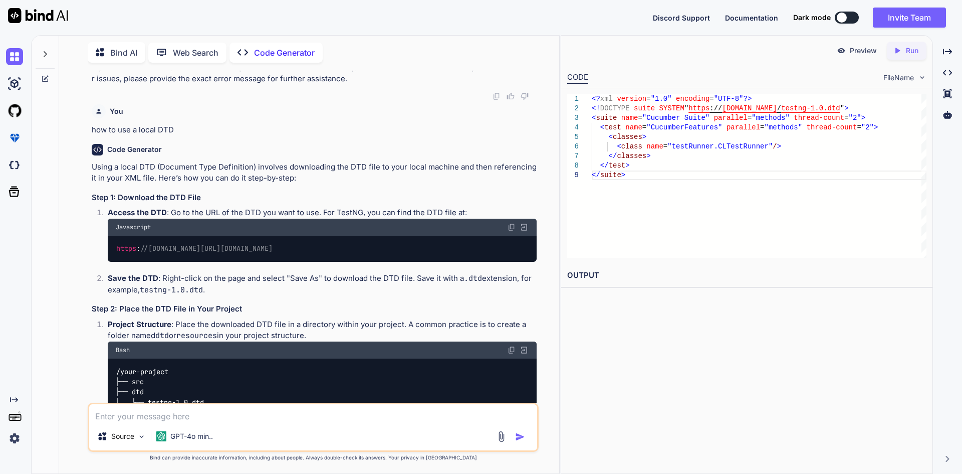
click at [512, 223] on img at bounding box center [512, 227] width 8 height 8
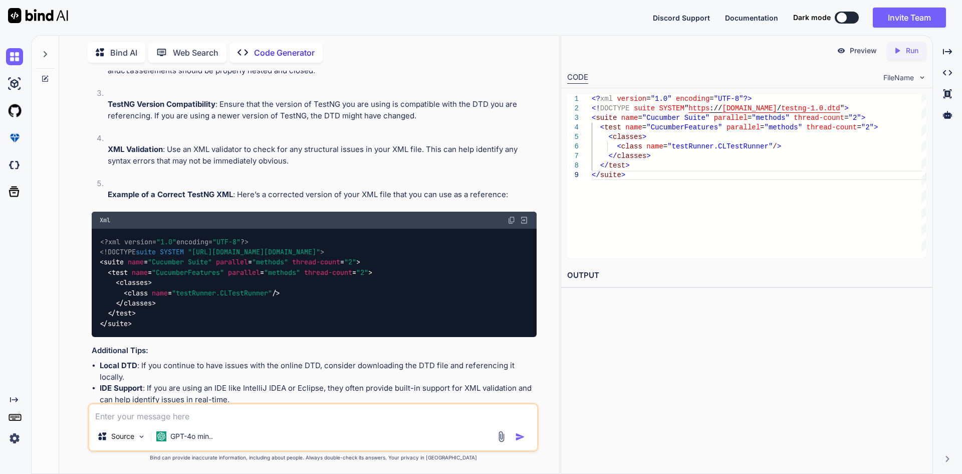
scroll to position [241, 0]
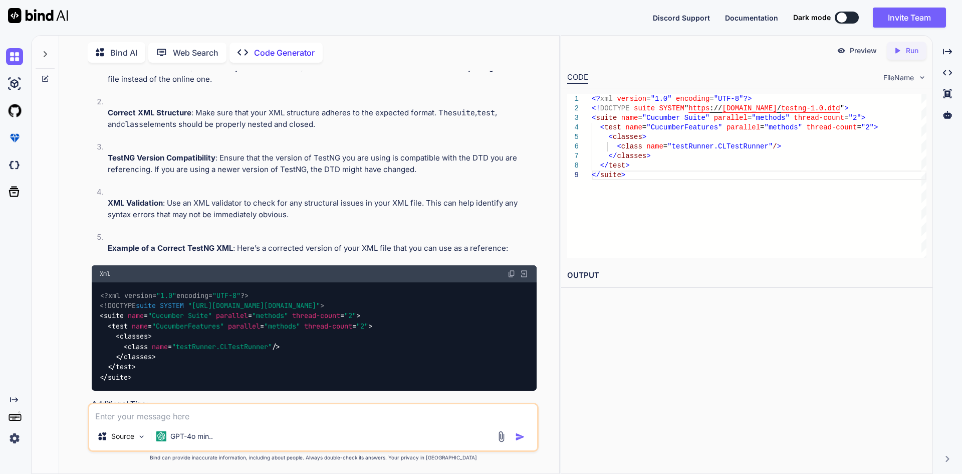
click at [508, 274] on img at bounding box center [512, 274] width 8 height 8
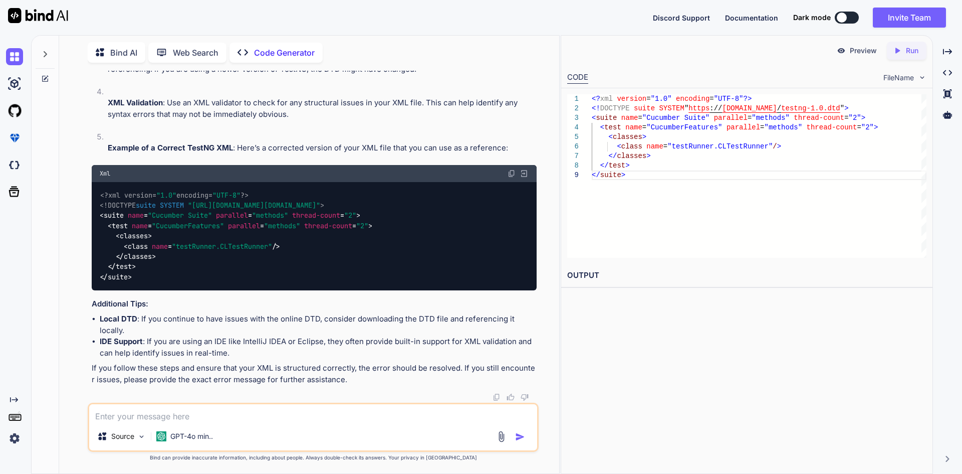
scroll to position [291, 0]
